Goal: Check status: Check status

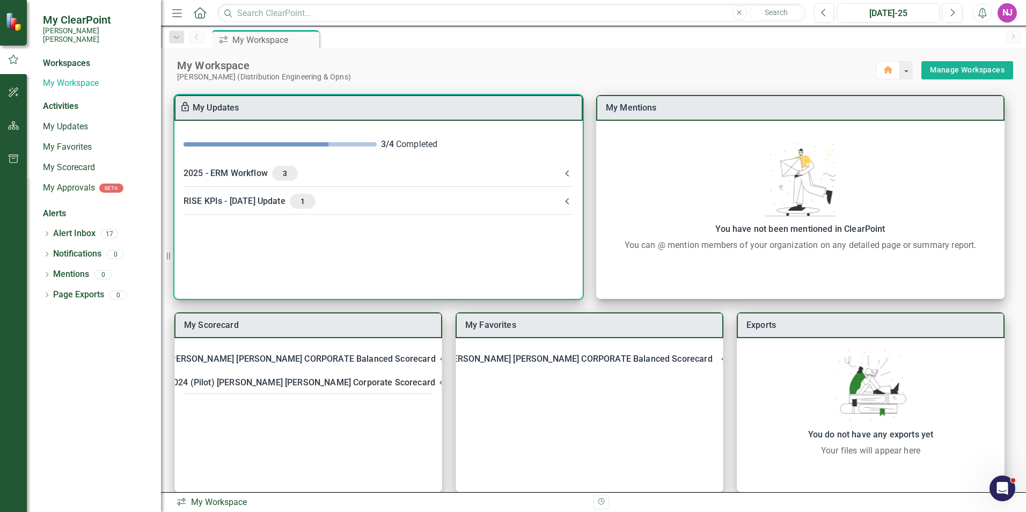
click at [258, 174] on div "2025 - ERM Workflow 3" at bounding box center [372, 173] width 377 height 15
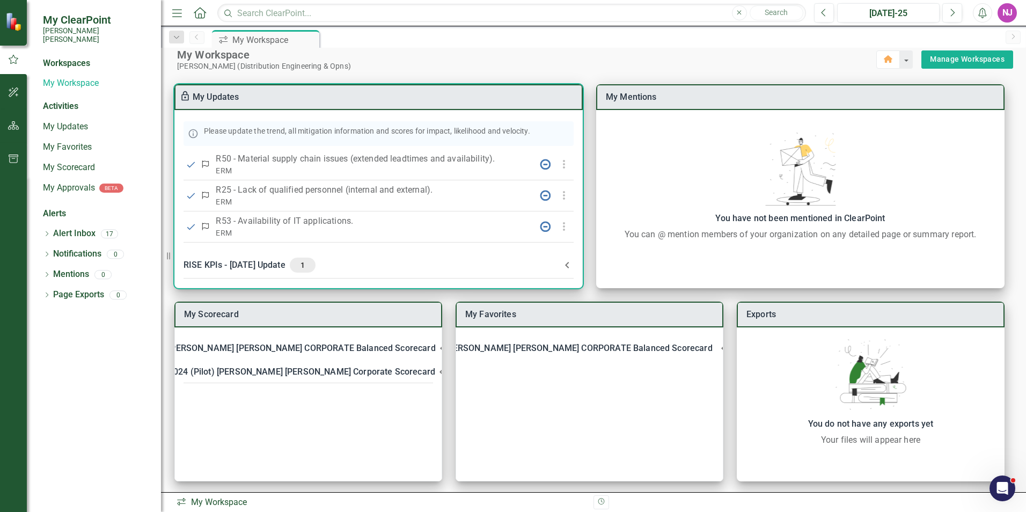
scroll to position [13, 0]
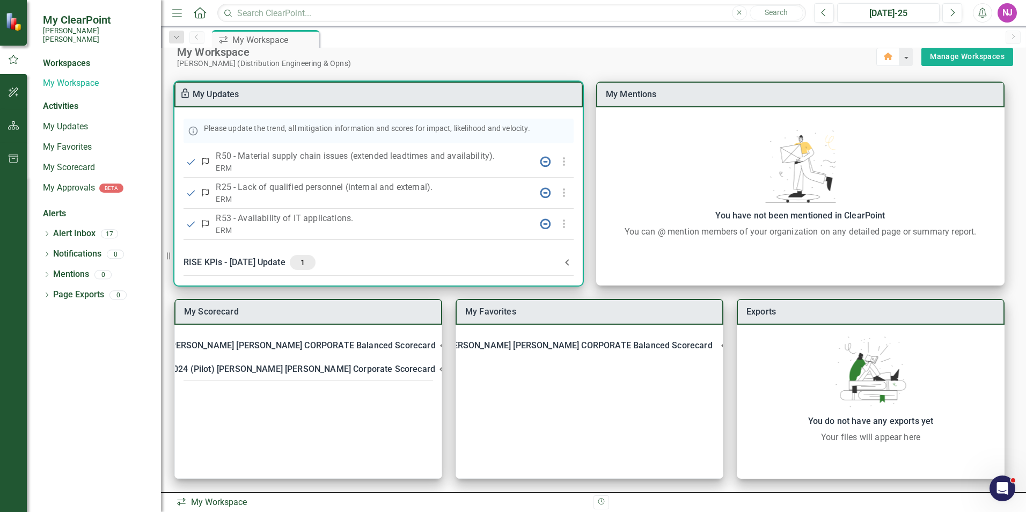
click at [260, 260] on div "RISE KPIs - [DATE] Update 1" at bounding box center [372, 262] width 377 height 15
click at [253, 266] on div "RISE KPIs - [DATE] Update 1" at bounding box center [372, 266] width 377 height 15
click at [253, 266] on div "RISE KPIs - [DATE] Update 1" at bounding box center [372, 262] width 377 height 15
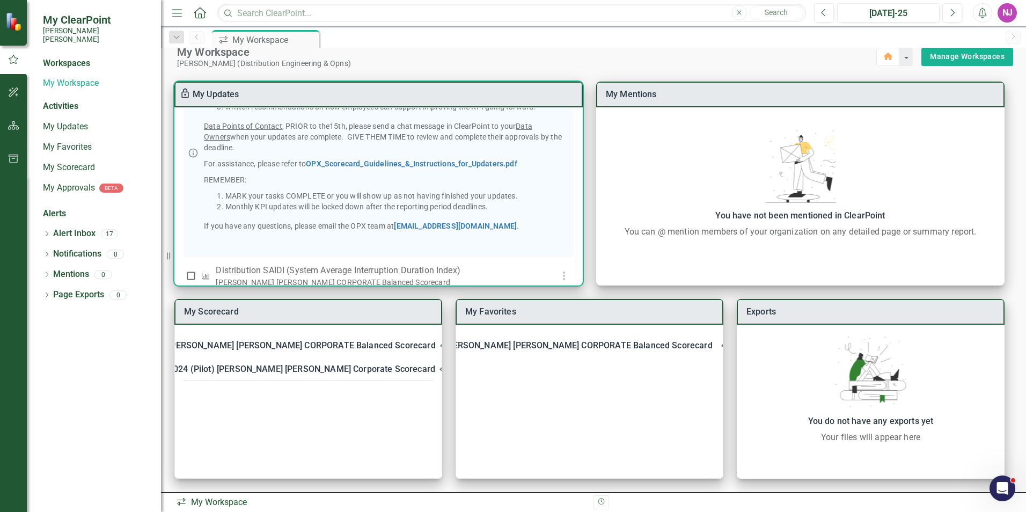
scroll to position [332, 0]
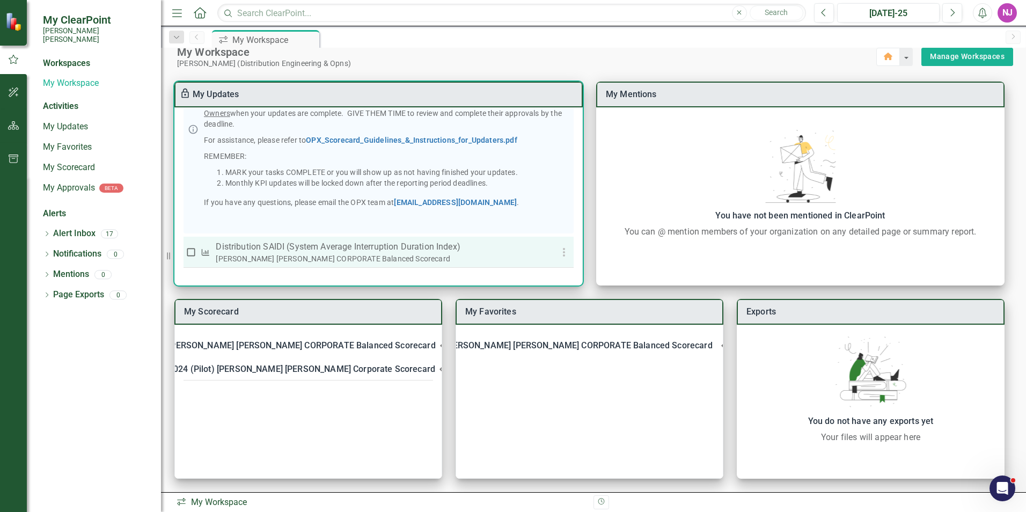
click at [276, 246] on p "Distribution SAIDI (System Average Interruption Duration Index)" at bounding box center [378, 246] width 325 height 13
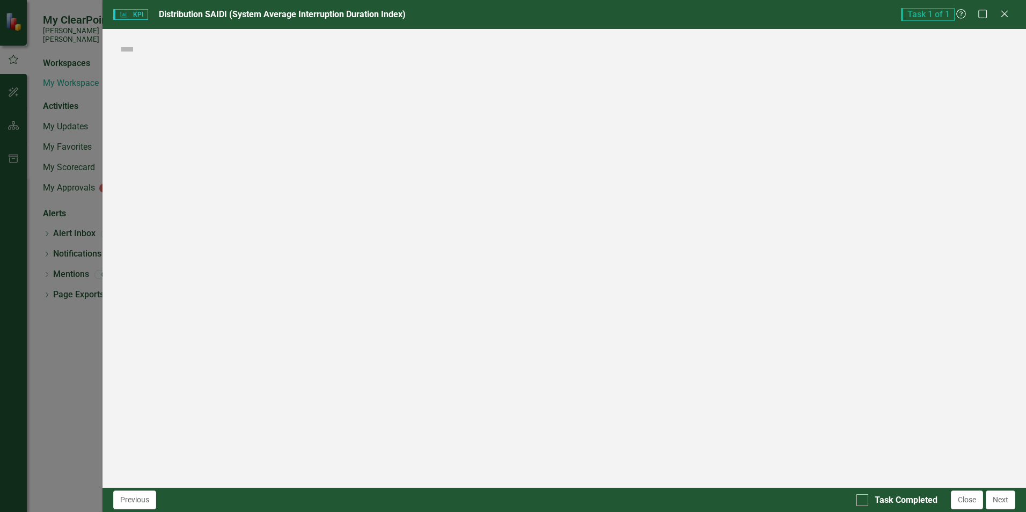
click at [276, 245] on div "KPI KPI Distribution SAIDI (System Average Interruption Duration Index) Task 1 …" at bounding box center [513, 256] width 1026 height 512
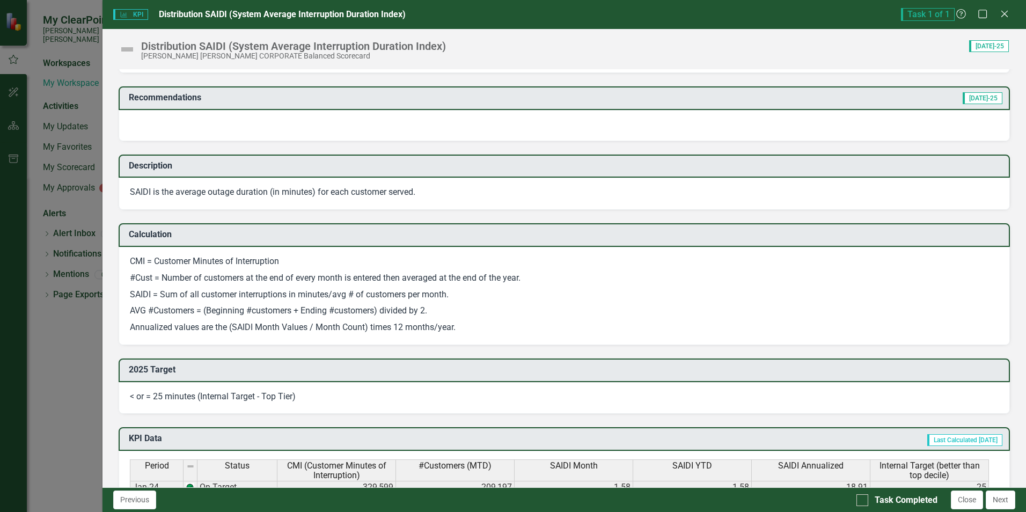
scroll to position [107, 0]
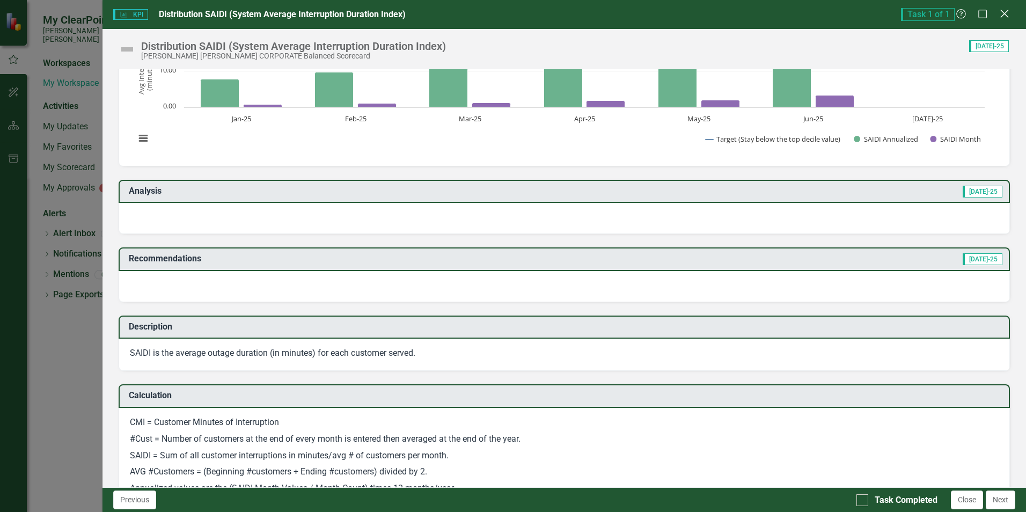
click at [1007, 12] on icon at bounding box center [1004, 14] width 8 height 8
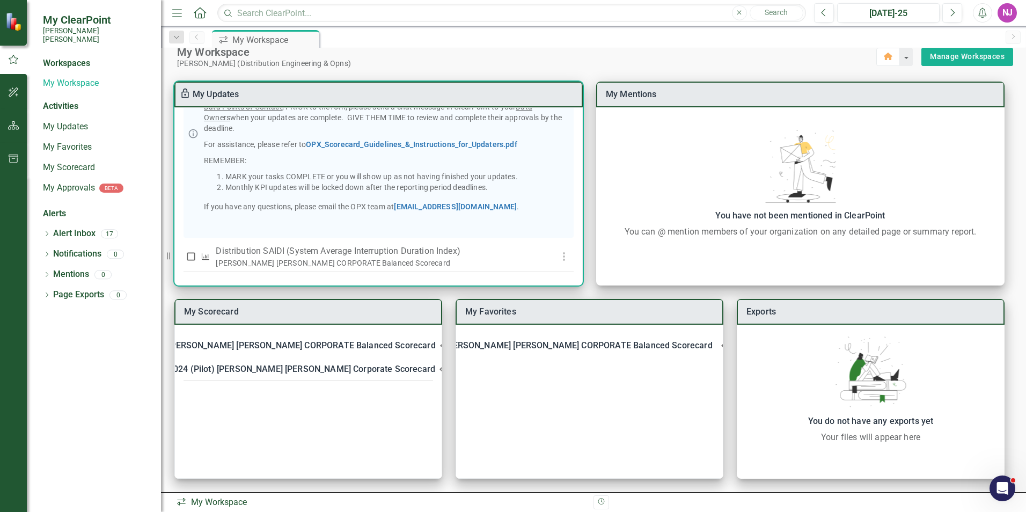
scroll to position [332, 0]
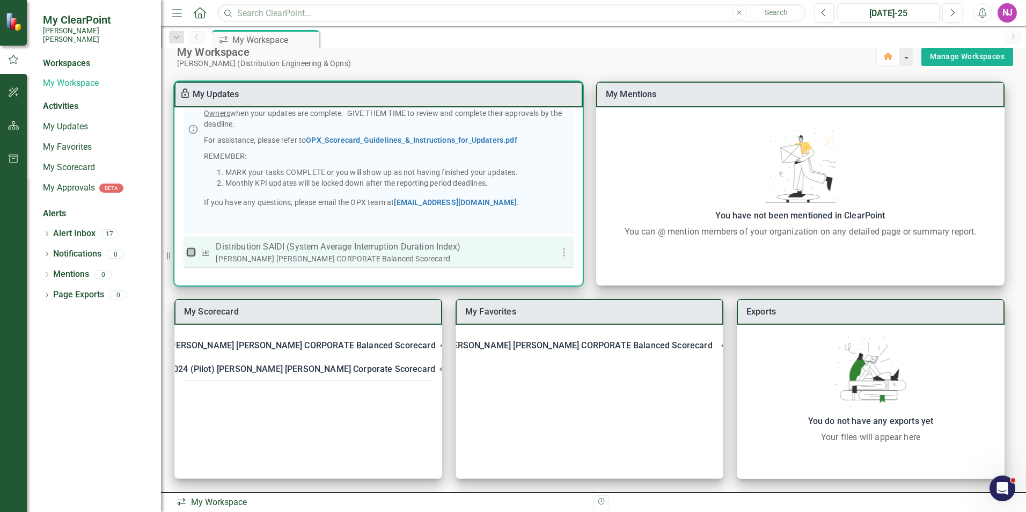
click at [188, 252] on input "checkbox" at bounding box center [191, 252] width 11 height 11
click at [194, 254] on input "checkbox" at bounding box center [191, 252] width 11 height 11
checkbox input "false"
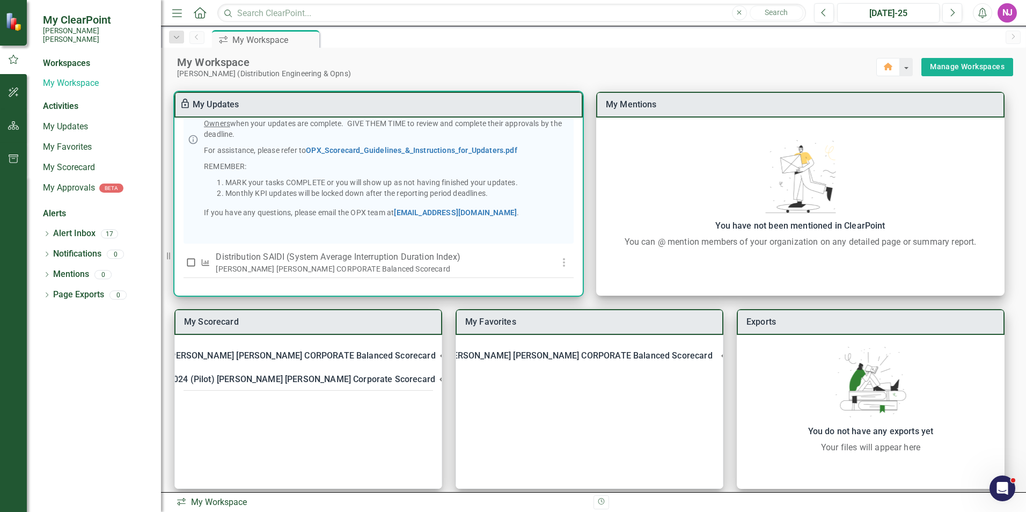
scroll to position [0, 0]
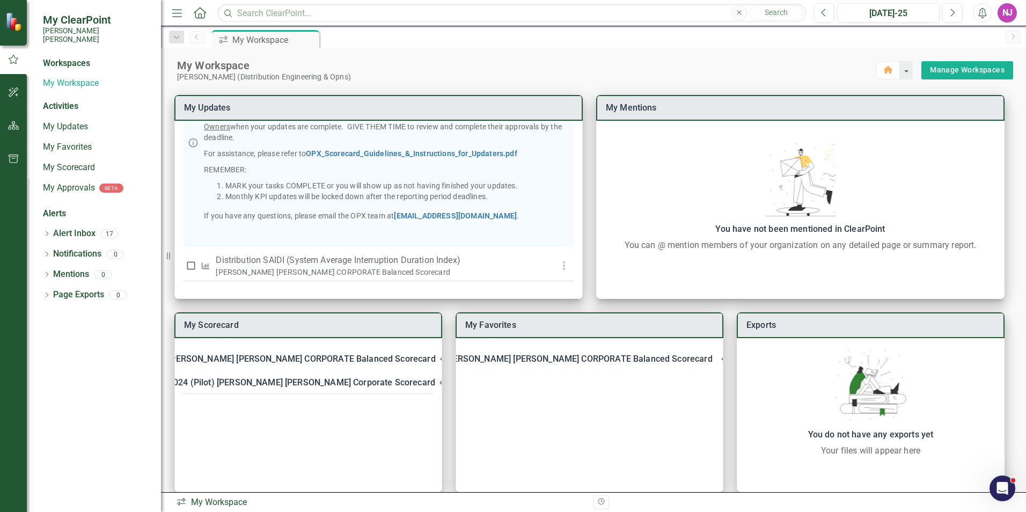
click at [387, 54] on div "My Workspace [PERSON_NAME] (Distribution Engineering & Opns) Home Manage Worksp…" at bounding box center [593, 65] width 865 height 34
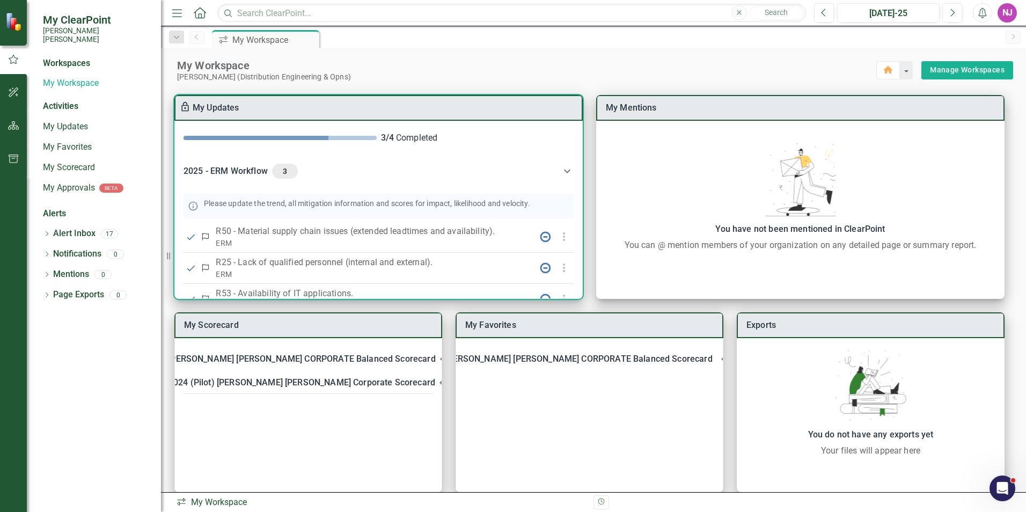
scroll to position [7, 0]
click at [565, 172] on icon at bounding box center [567, 170] width 13 height 13
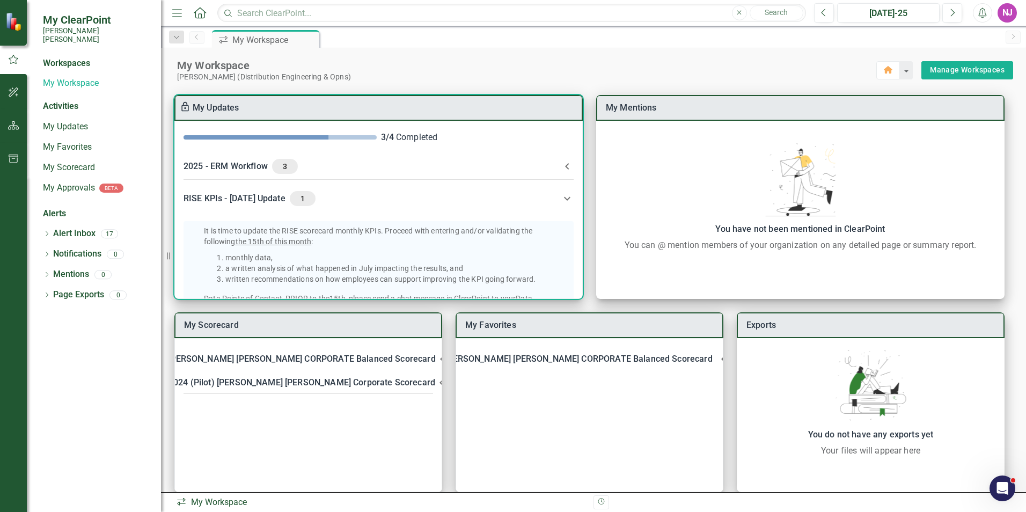
click at [564, 198] on icon at bounding box center [567, 198] width 13 height 13
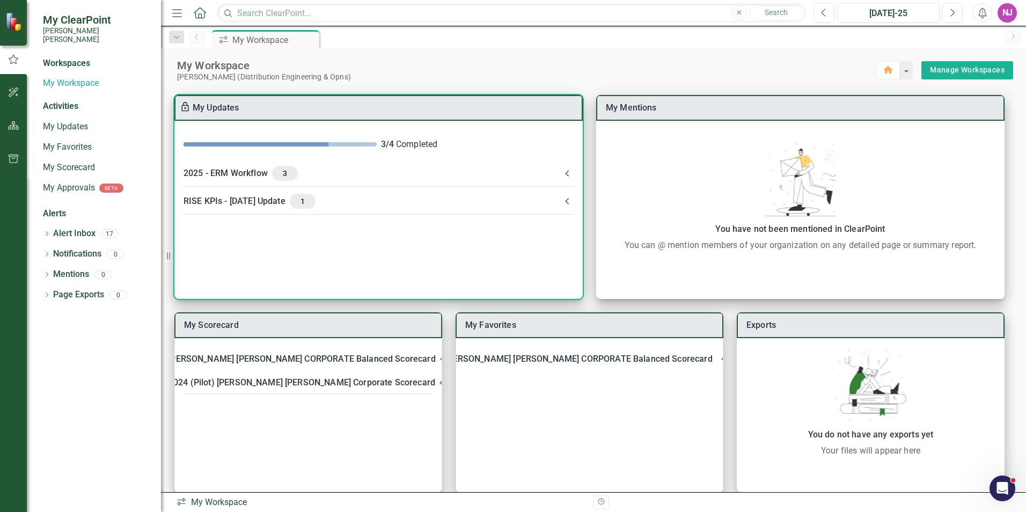
scroll to position [0, 0]
